Goal: Task Accomplishment & Management: Use online tool/utility

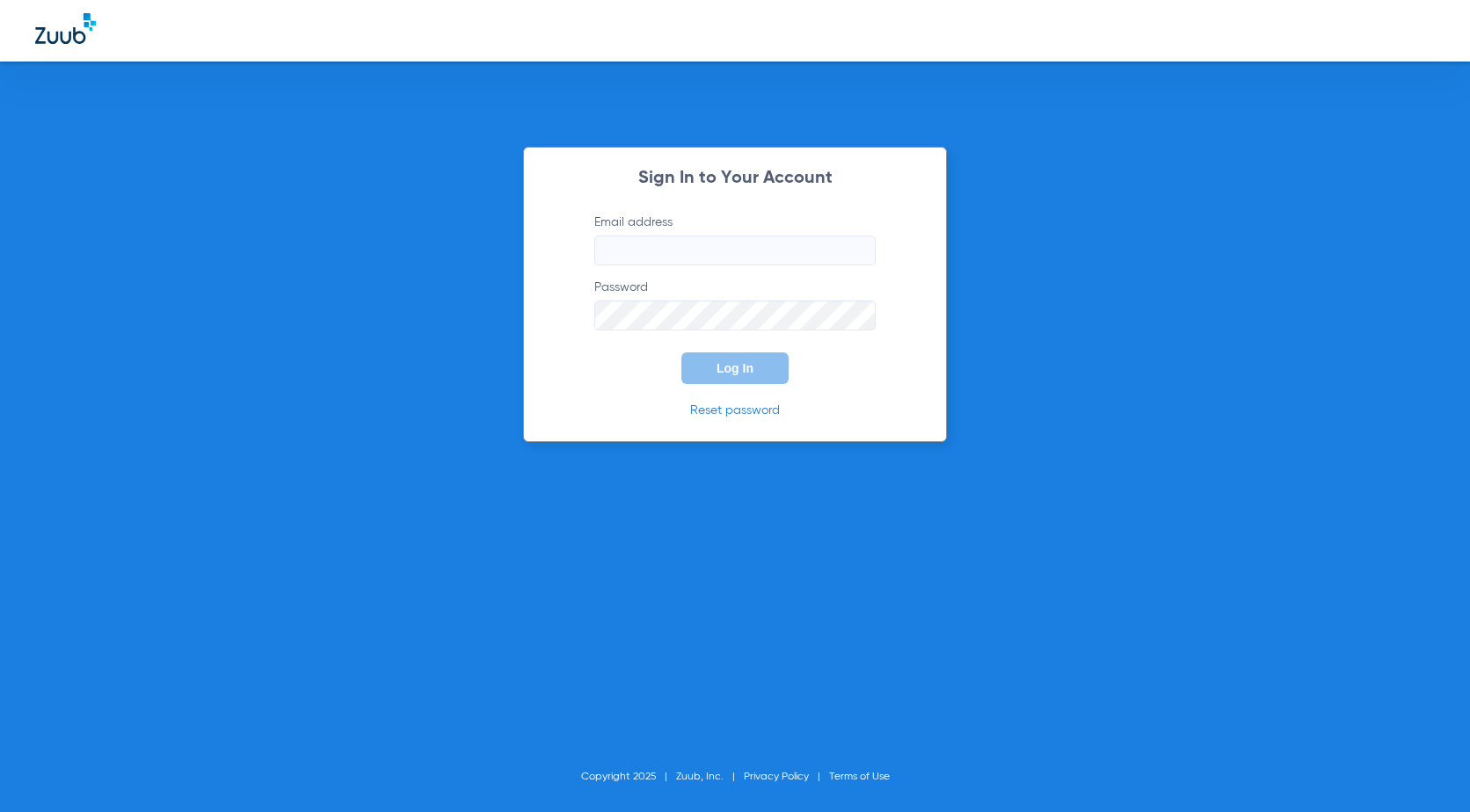
type input "[EMAIL_ADDRESS][DOMAIN_NAME]"
click at [775, 361] on button "Log In" at bounding box center [735, 369] width 108 height 32
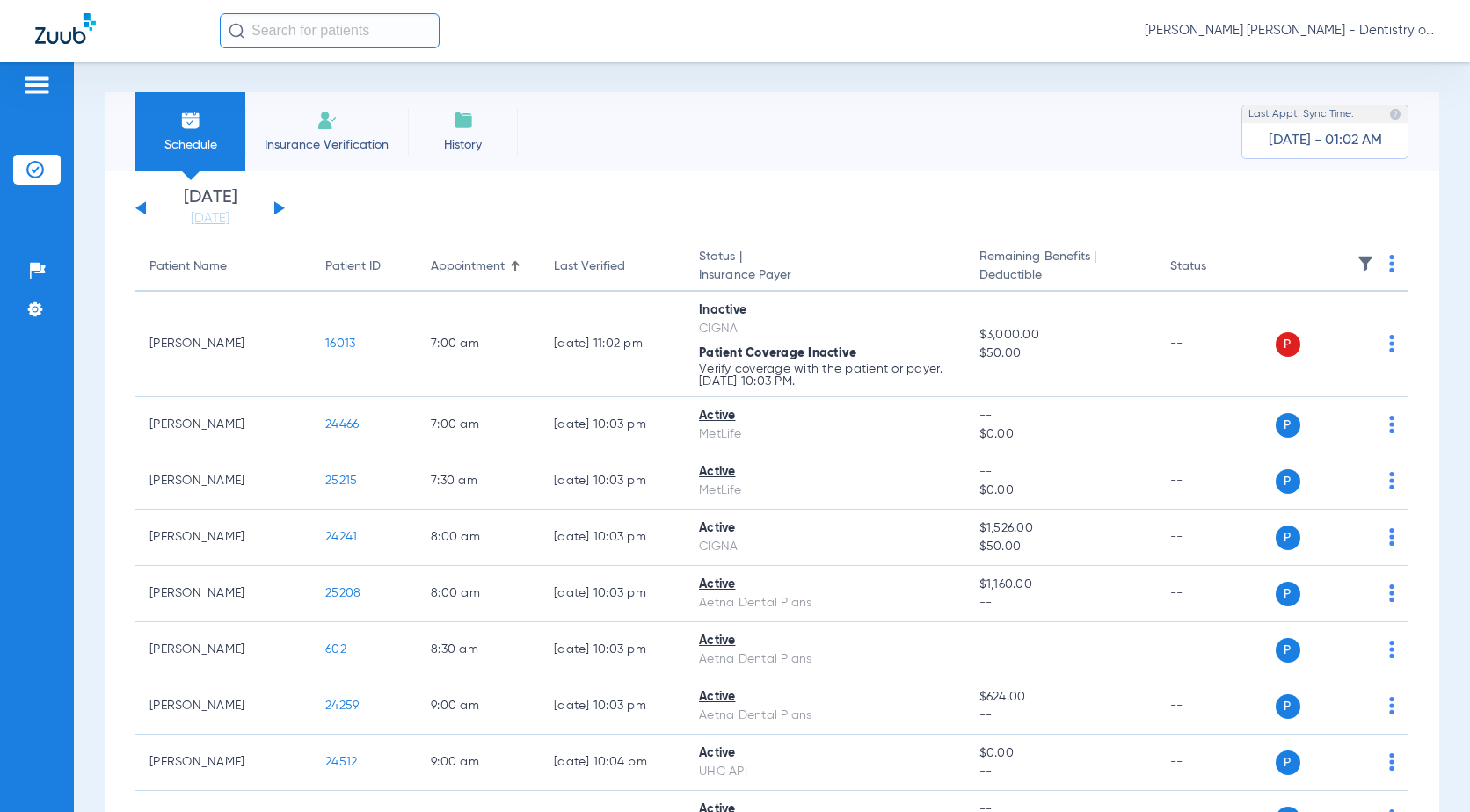
click at [310, 138] on span "Insurance Verification" at bounding box center [326, 145] width 137 height 18
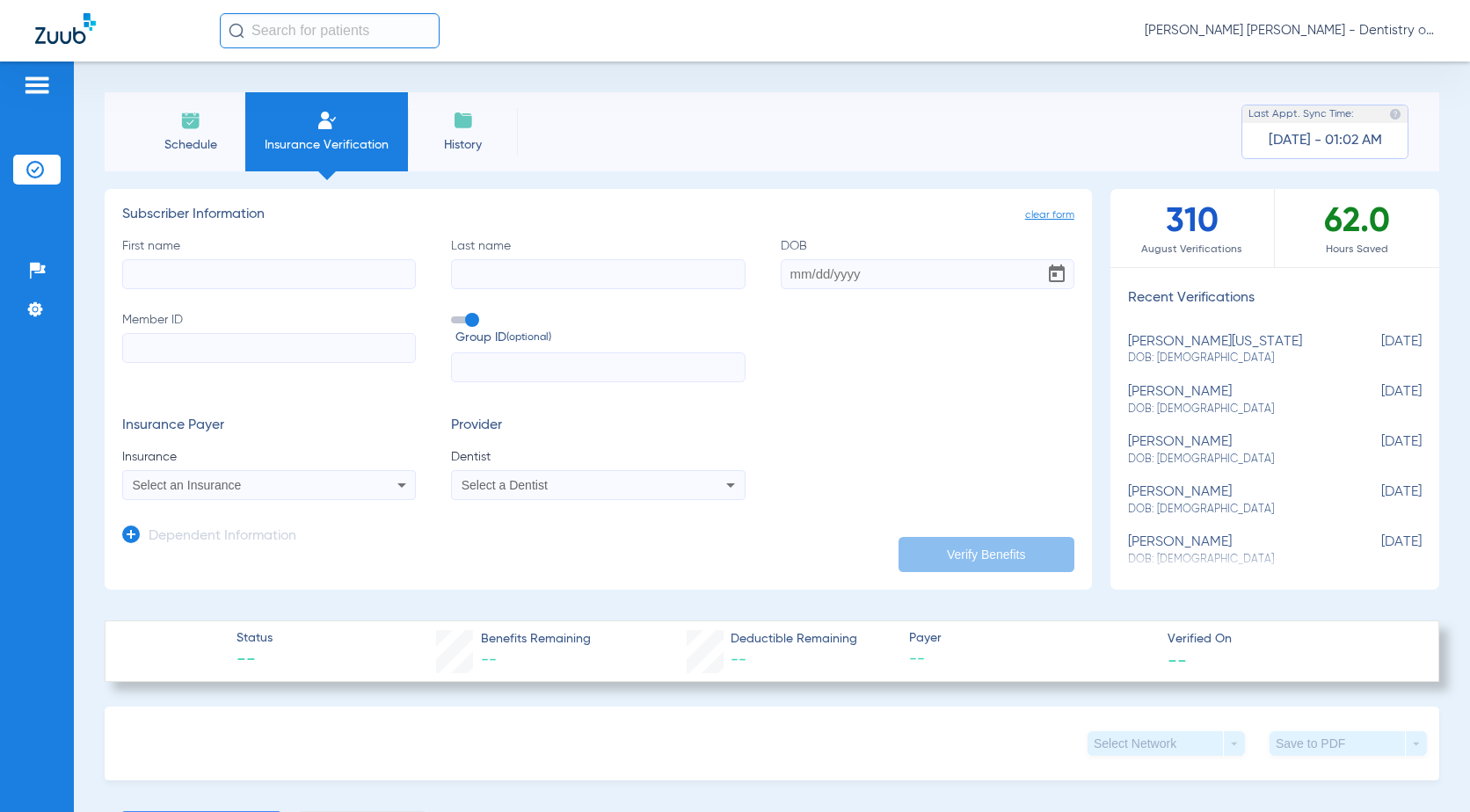
click at [232, 276] on input "First name" at bounding box center [269, 274] width 294 height 30
type input "[PERSON_NAME]"
type input "[DATE]"
click at [235, 339] on input "Member ID" at bounding box center [269, 348] width 294 height 30
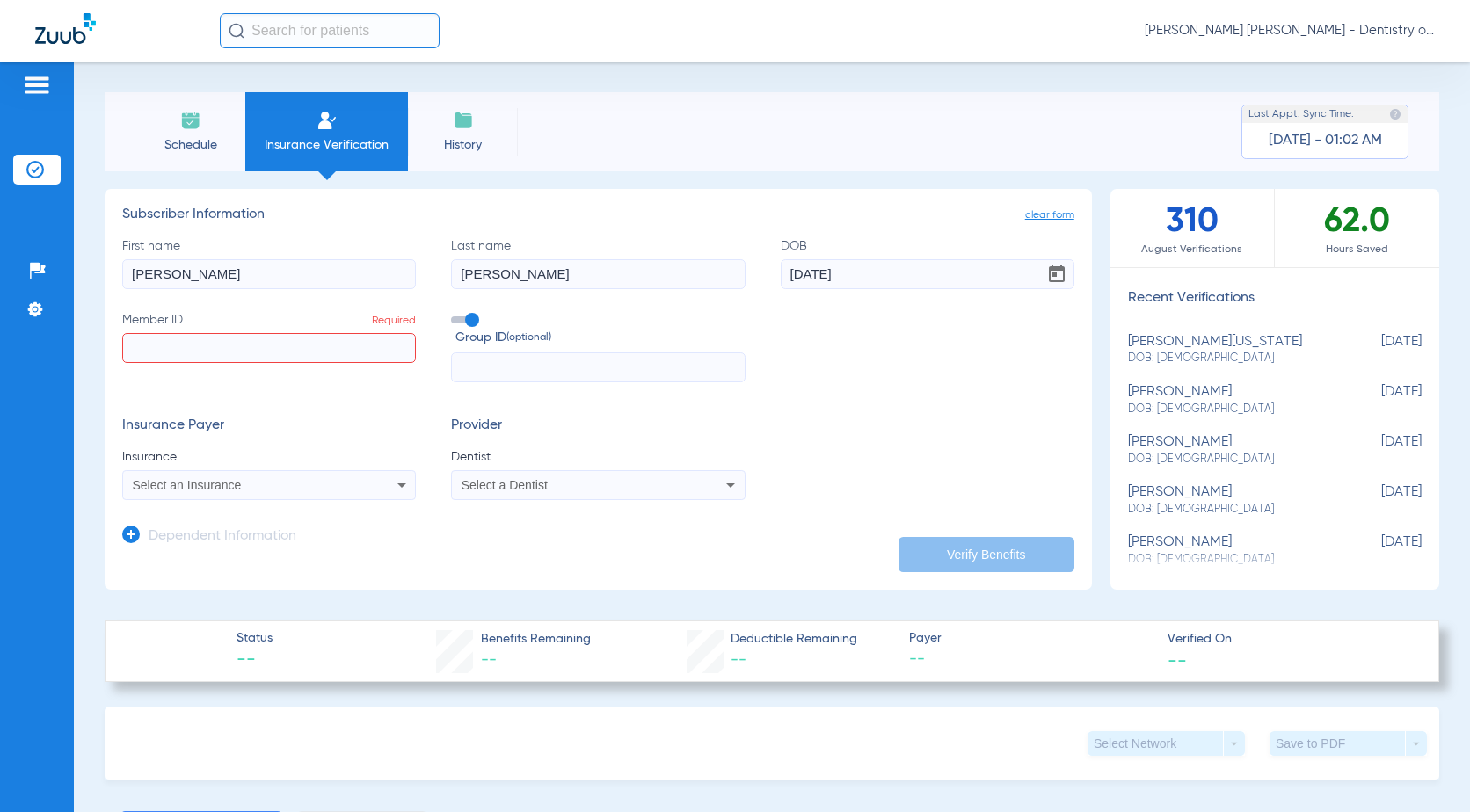
paste input "SSB60003960"
type input "SSB60003960"
click at [325, 487] on div "Select an Insurance" at bounding box center [243, 485] width 219 height 12
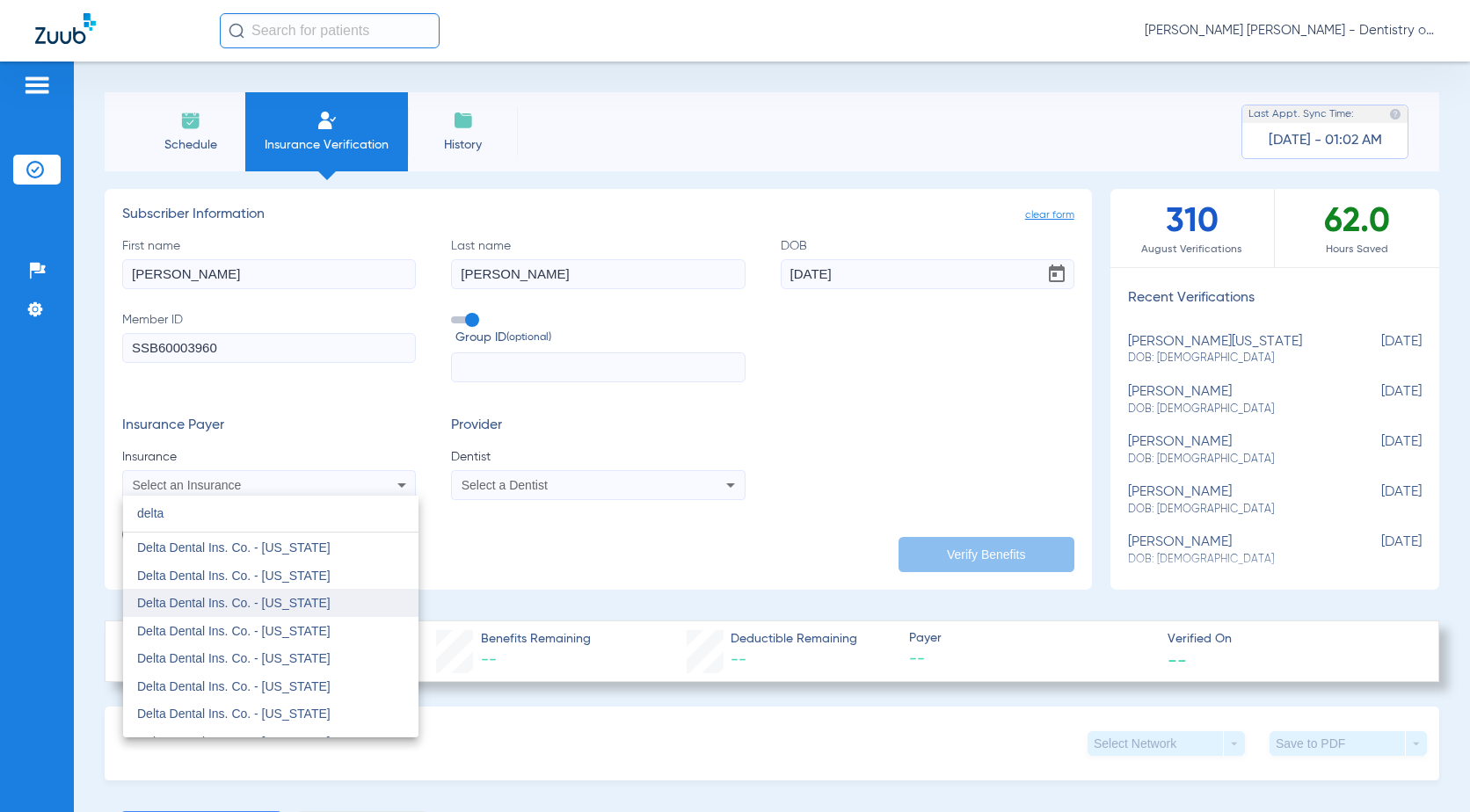
scroll to position [175, 0]
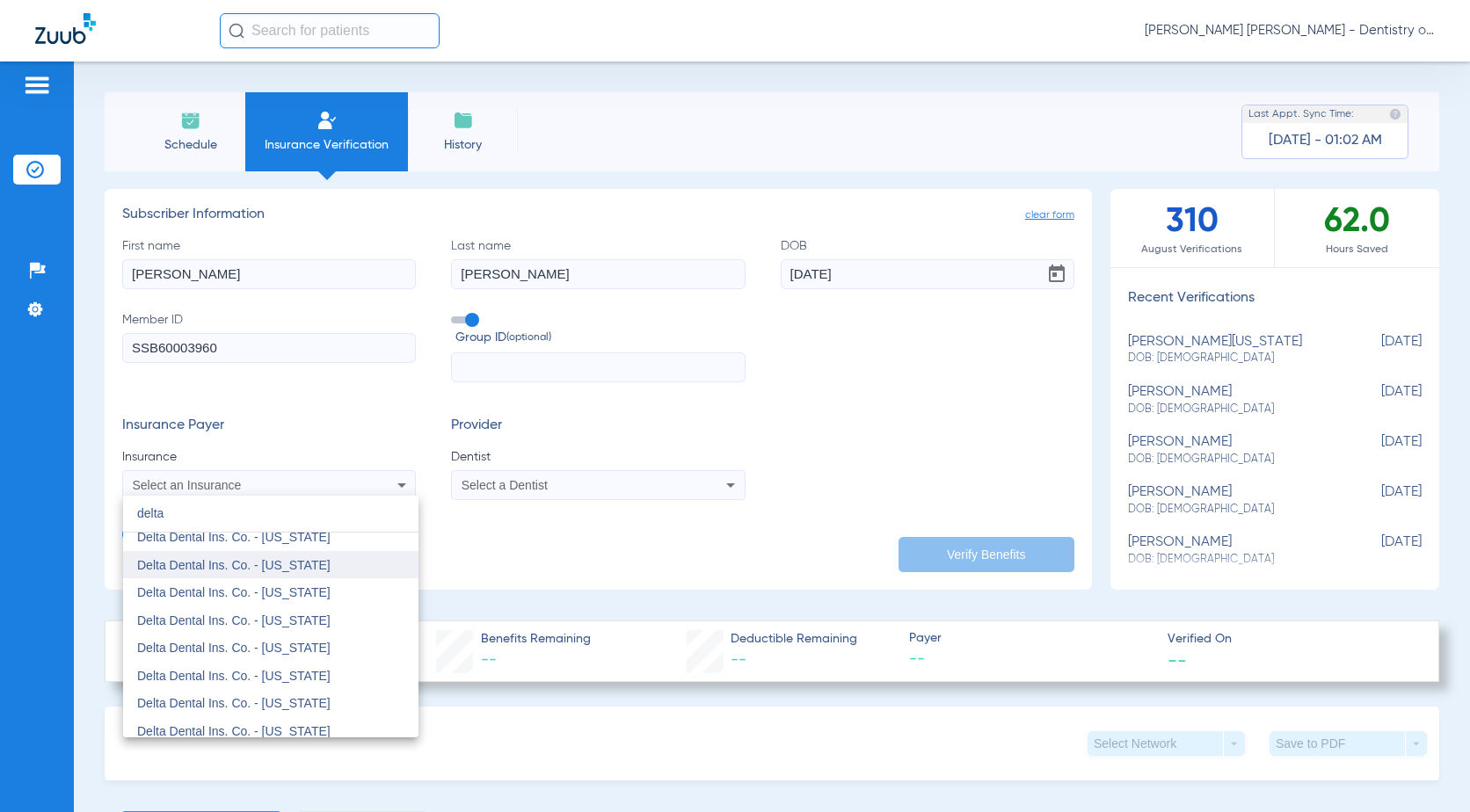
type input "delta"
click at [260, 567] on span "Delta Dental Ins. Co. - [US_STATE]" at bounding box center [234, 565] width 193 height 14
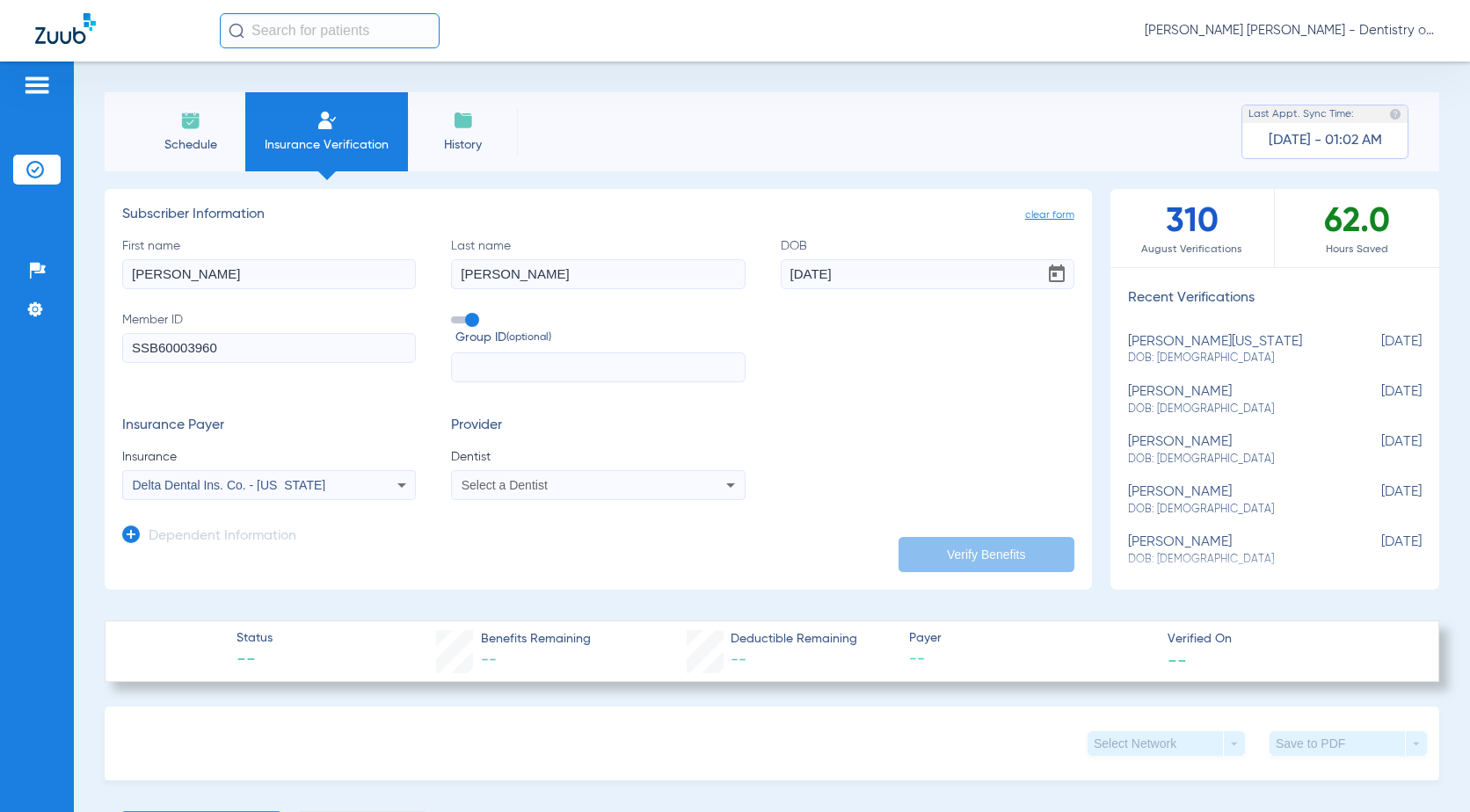
click at [704, 479] on div "Select a Dentist" at bounding box center [598, 485] width 292 height 21
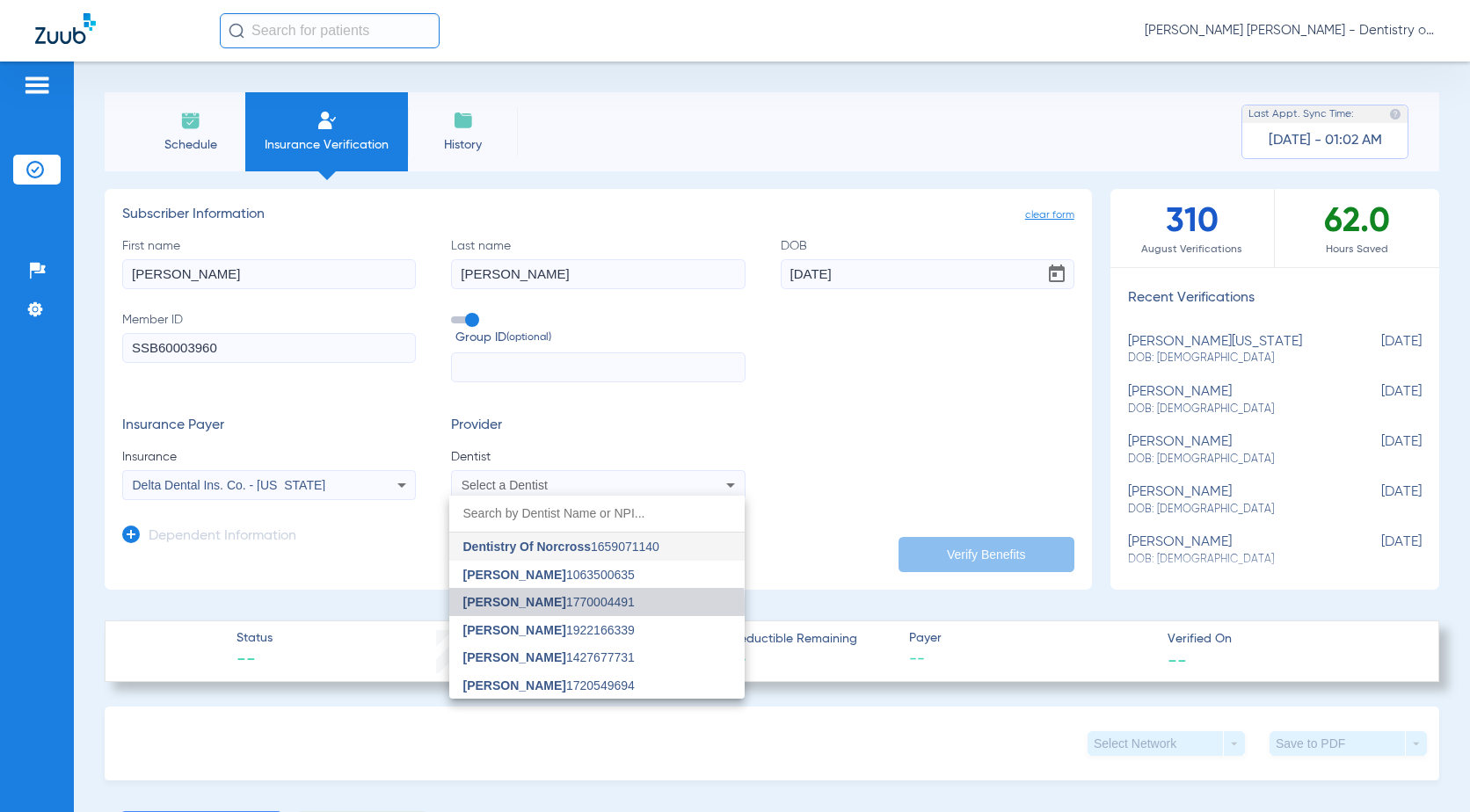
click at [537, 607] on span "[PERSON_NAME]" at bounding box center [515, 602] width 103 height 14
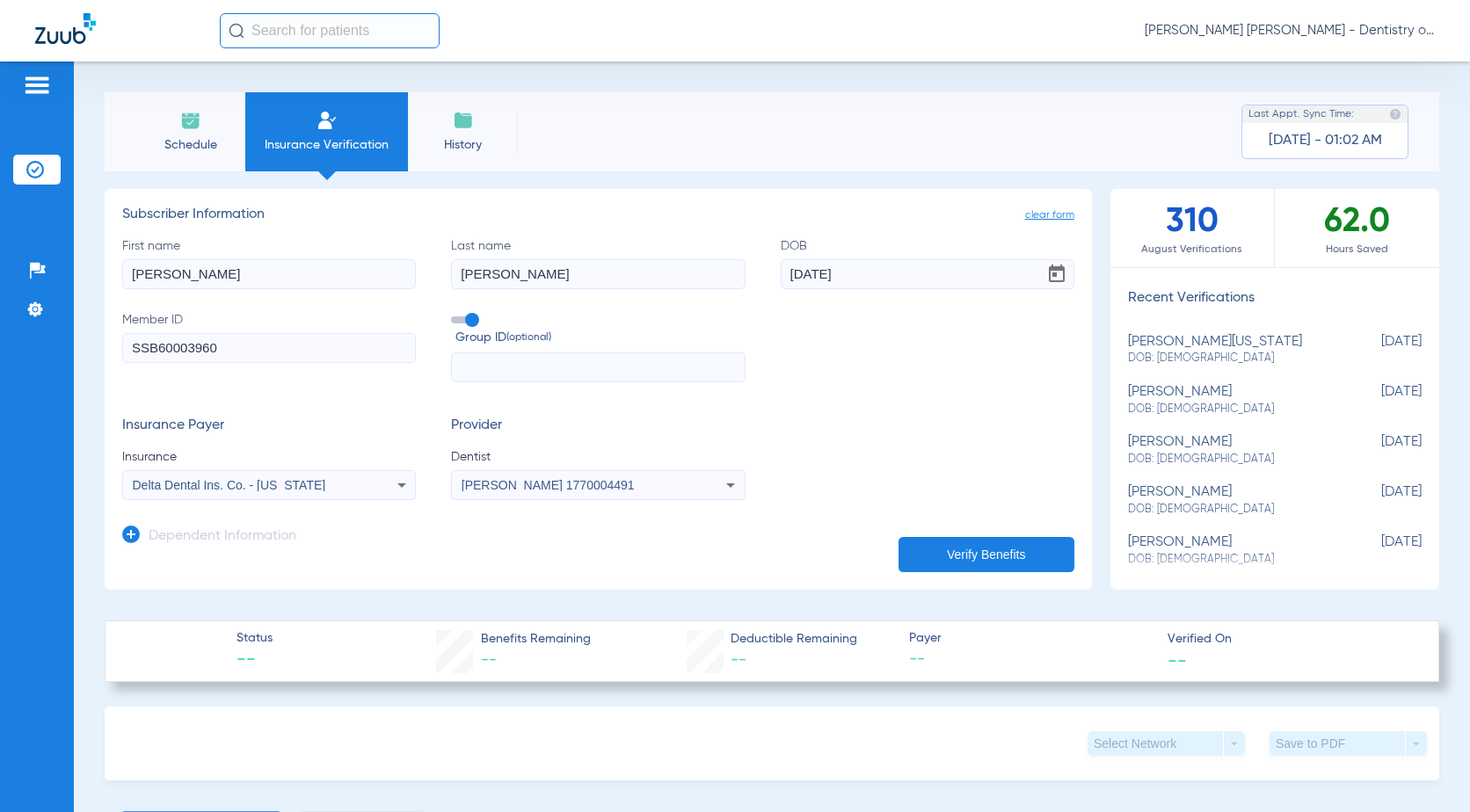
click at [1006, 555] on button "Verify Benefits" at bounding box center [986, 555] width 175 height 35
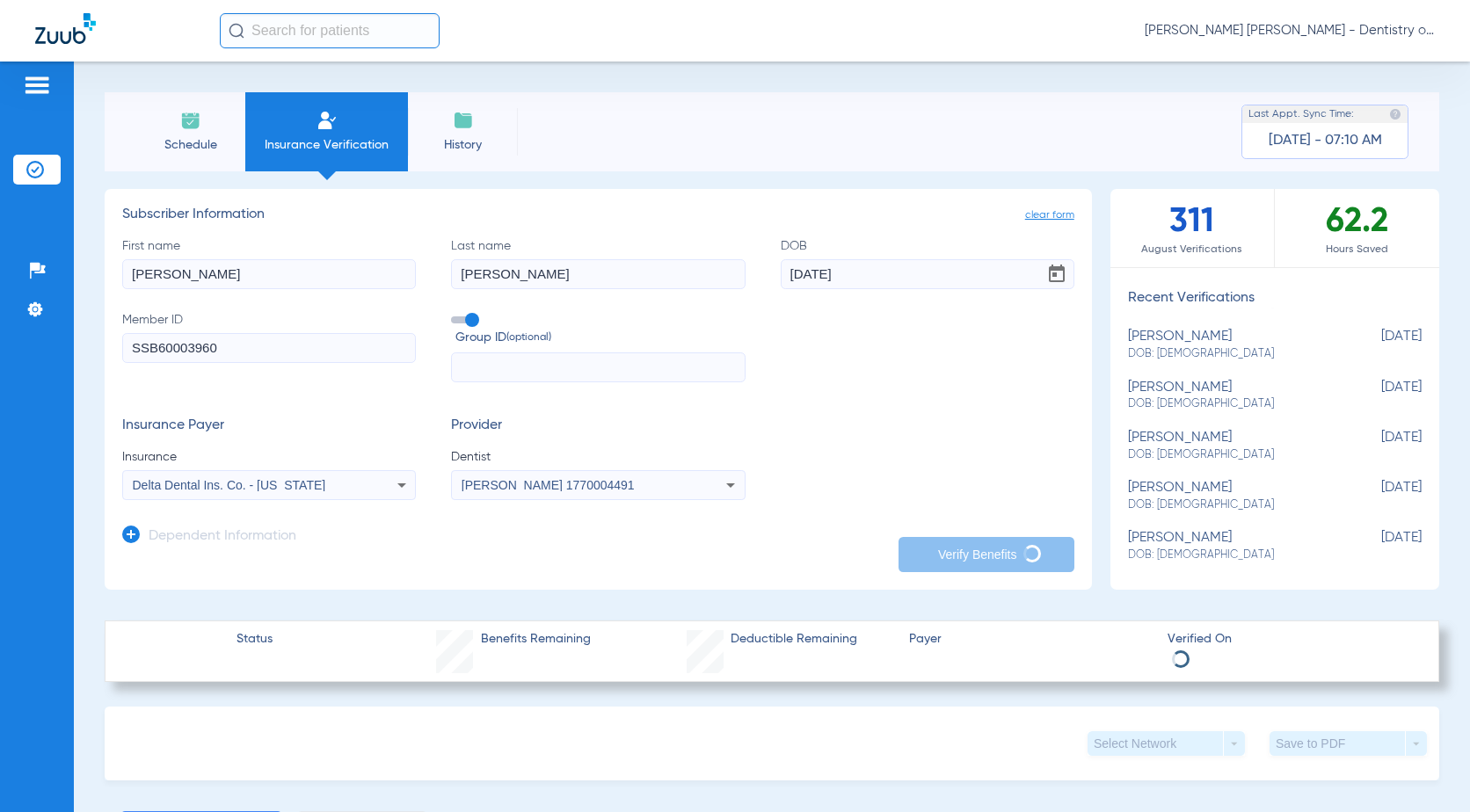
scroll to position [256, 0]
